Goal: Task Accomplishment & Management: Use online tool/utility

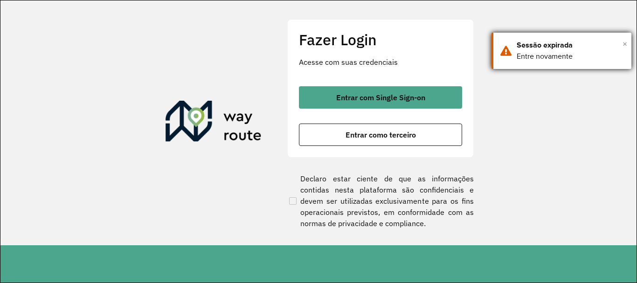
click at [625, 40] on span "×" at bounding box center [624, 44] width 5 height 14
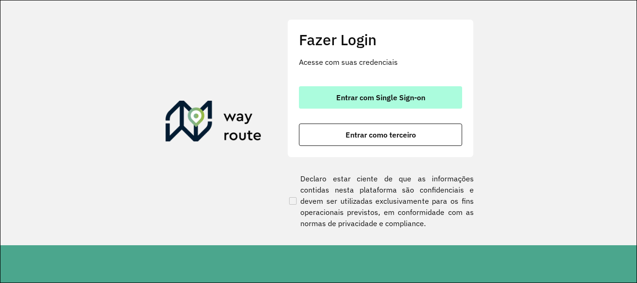
drag, startPoint x: 385, startPoint y: 96, endPoint x: 372, endPoint y: 97, distance: 13.2
click at [386, 95] on span "Entrar com Single Sign-on" at bounding box center [380, 97] width 89 height 7
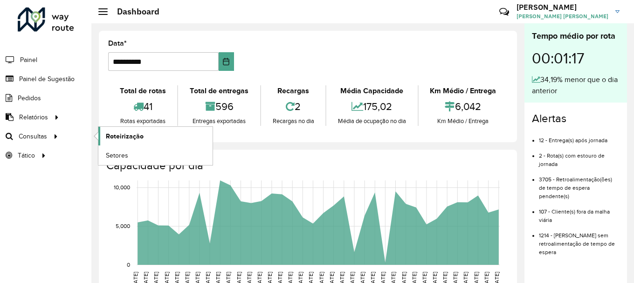
click at [118, 134] on span "Roteirização" at bounding box center [125, 136] width 38 height 10
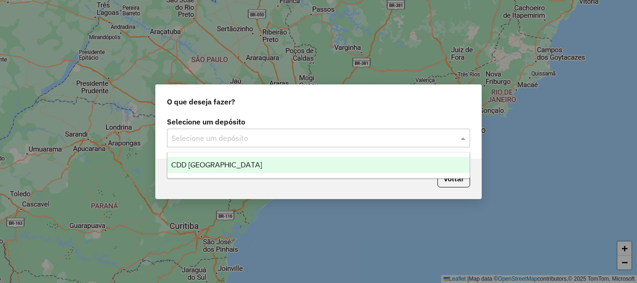
click at [315, 134] on input "text" at bounding box center [309, 138] width 275 height 11
click at [263, 165] on div "CDD [GEOGRAPHIC_DATA]" at bounding box center [318, 165] width 302 height 16
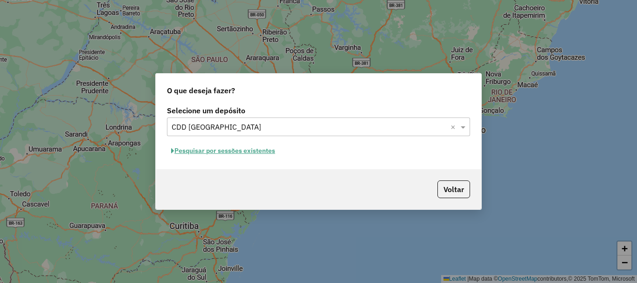
click at [248, 150] on button "Pesquisar por sessões existentes" at bounding box center [223, 151] width 112 height 14
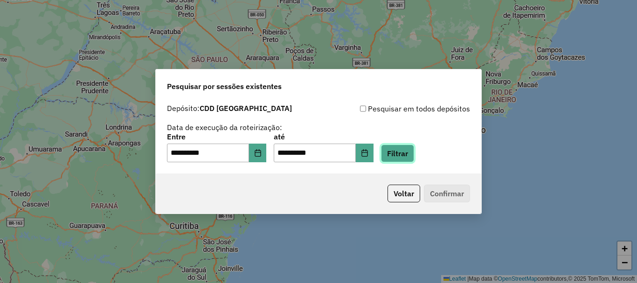
click at [414, 158] on button "Filtrar" at bounding box center [397, 153] width 33 height 18
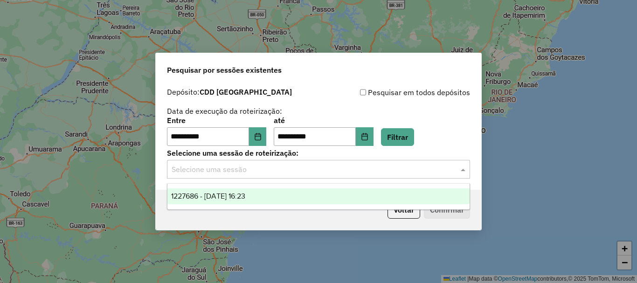
click at [231, 172] on input "text" at bounding box center [309, 169] width 275 height 11
click at [228, 198] on span "1227686 - 11/08/2025 16:23" at bounding box center [208, 196] width 74 height 8
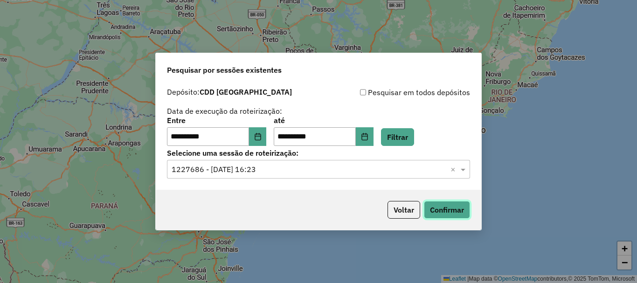
click at [454, 211] on button "Confirmar" at bounding box center [447, 210] width 46 height 18
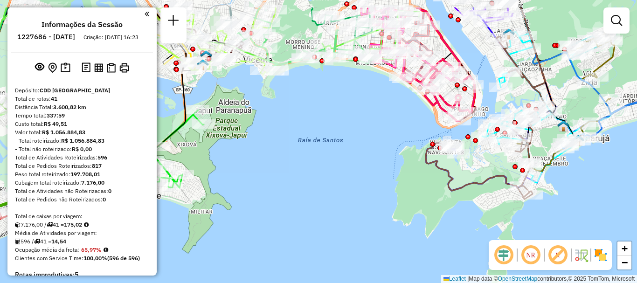
drag, startPoint x: 327, startPoint y: 121, endPoint x: 331, endPoint y: 157, distance: 36.1
click at [331, 157] on div "Janela de atendimento Grade de atendimento Capacidade Transportadoras Veículos …" at bounding box center [318, 141] width 637 height 283
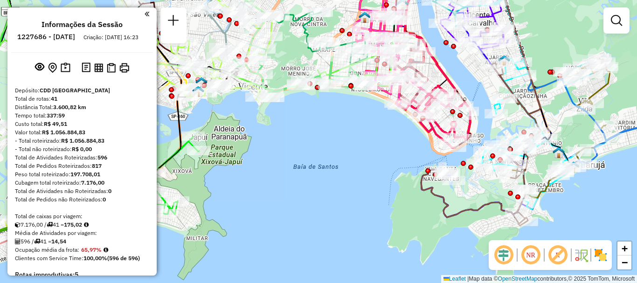
drag, startPoint x: 345, startPoint y: 135, endPoint x: 341, endPoint y: 161, distance: 27.0
click at [341, 161] on div "Janela de atendimento Grade de atendimento Capacidade Transportadoras Veículos …" at bounding box center [318, 141] width 637 height 283
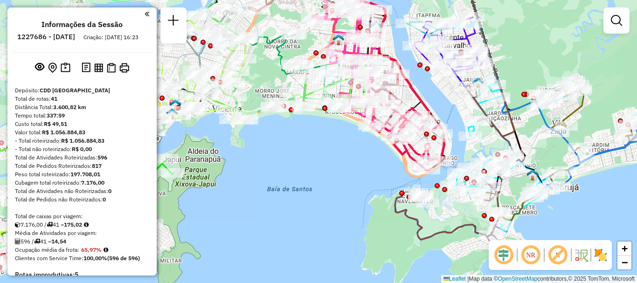
drag, startPoint x: 352, startPoint y: 145, endPoint x: 326, endPoint y: 167, distance: 34.4
click at [326, 167] on div "Janela de atendimento Grade de atendimento Capacidade Transportadoras Veículos …" at bounding box center [318, 141] width 637 height 283
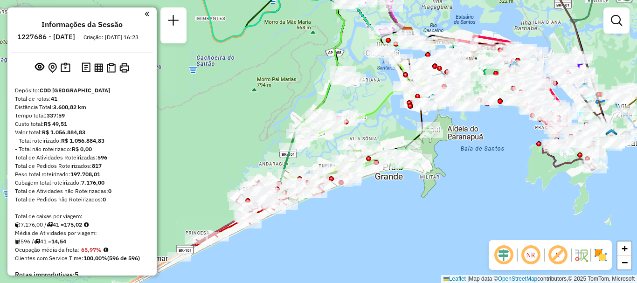
drag, startPoint x: 289, startPoint y: 222, endPoint x: 491, endPoint y: 157, distance: 212.5
click at [491, 157] on div "Janela de atendimento Grade de atendimento Capacidade Transportadoras Veículos …" at bounding box center [318, 141] width 637 height 283
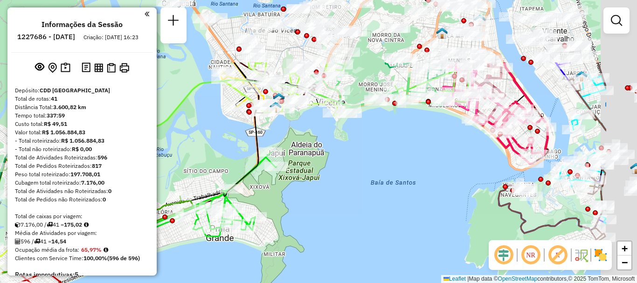
drag, startPoint x: 484, startPoint y: 144, endPoint x: 379, endPoint y: 254, distance: 151.6
click at [380, 253] on div "Janela de atendimento Grade de atendimento Capacidade Transportadoras Veículos …" at bounding box center [318, 141] width 637 height 283
